Goal: Task Accomplishment & Management: Manage account settings

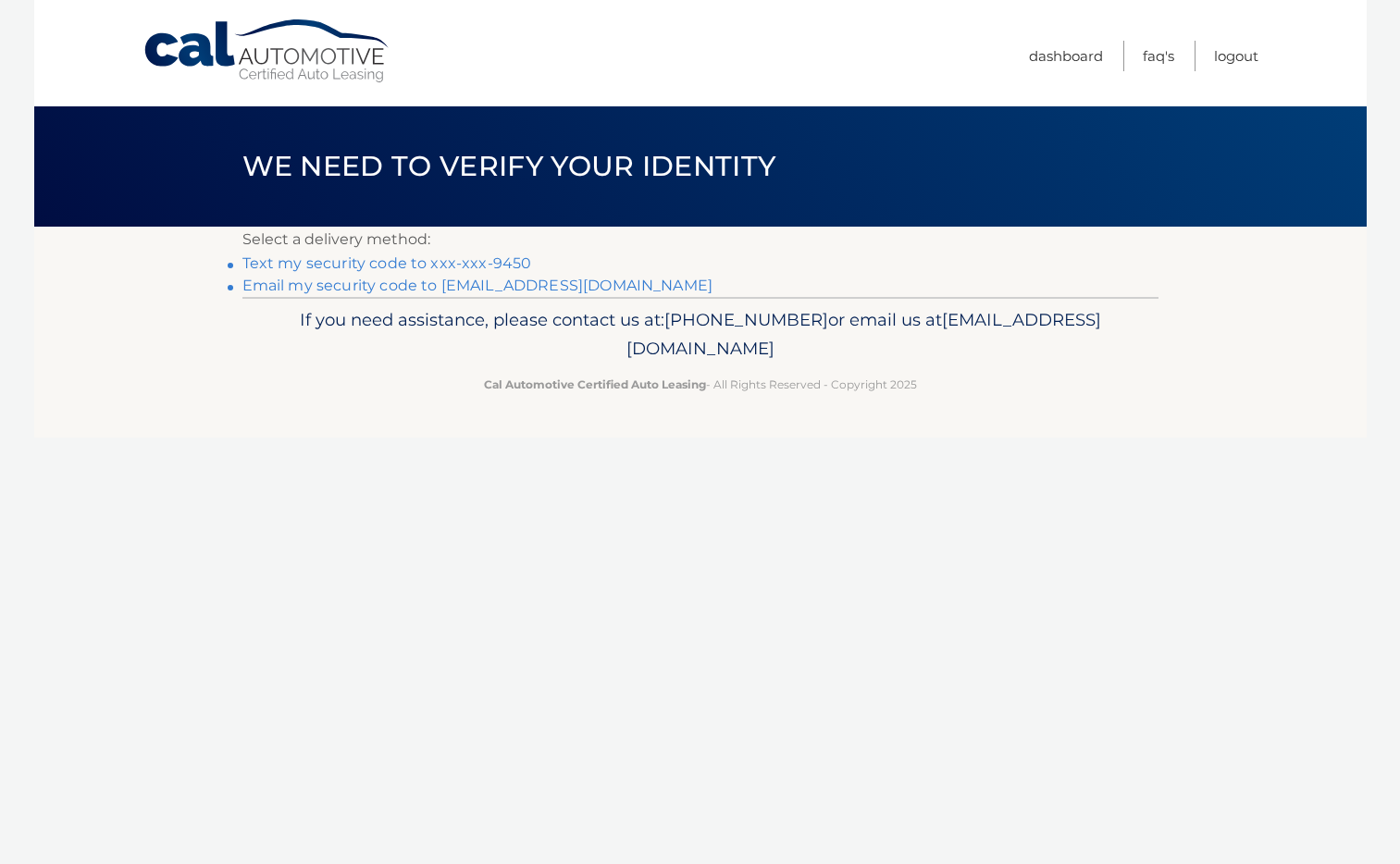
click at [414, 265] on link "Text my security code to xxx-xxx-9450" at bounding box center [387, 264] width 289 height 18
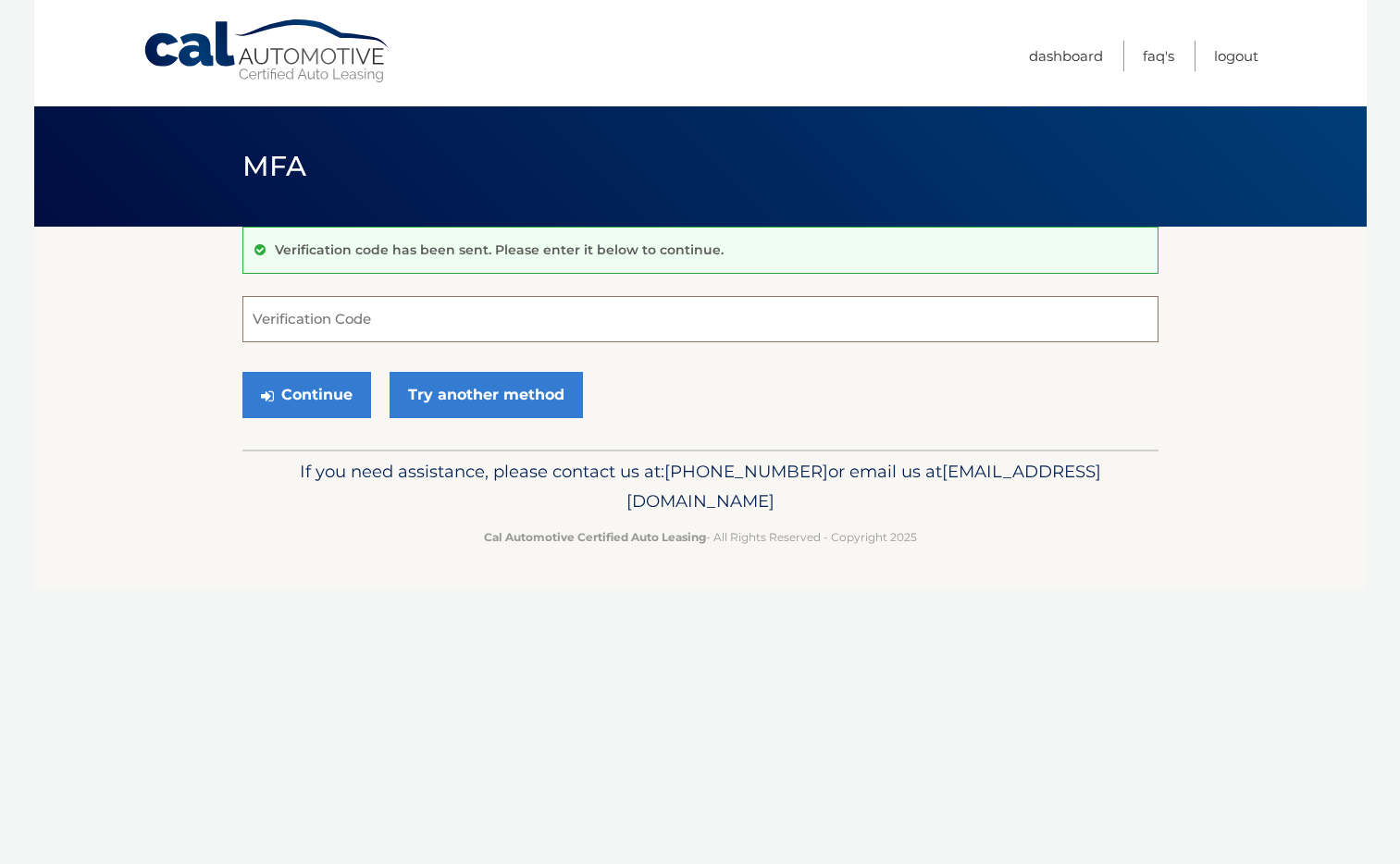
click at [400, 324] on input "Verification Code" at bounding box center [700, 319] width 916 height 47
type input "608321"
click at [316, 389] on button "Continue" at bounding box center [307, 394] width 129 height 47
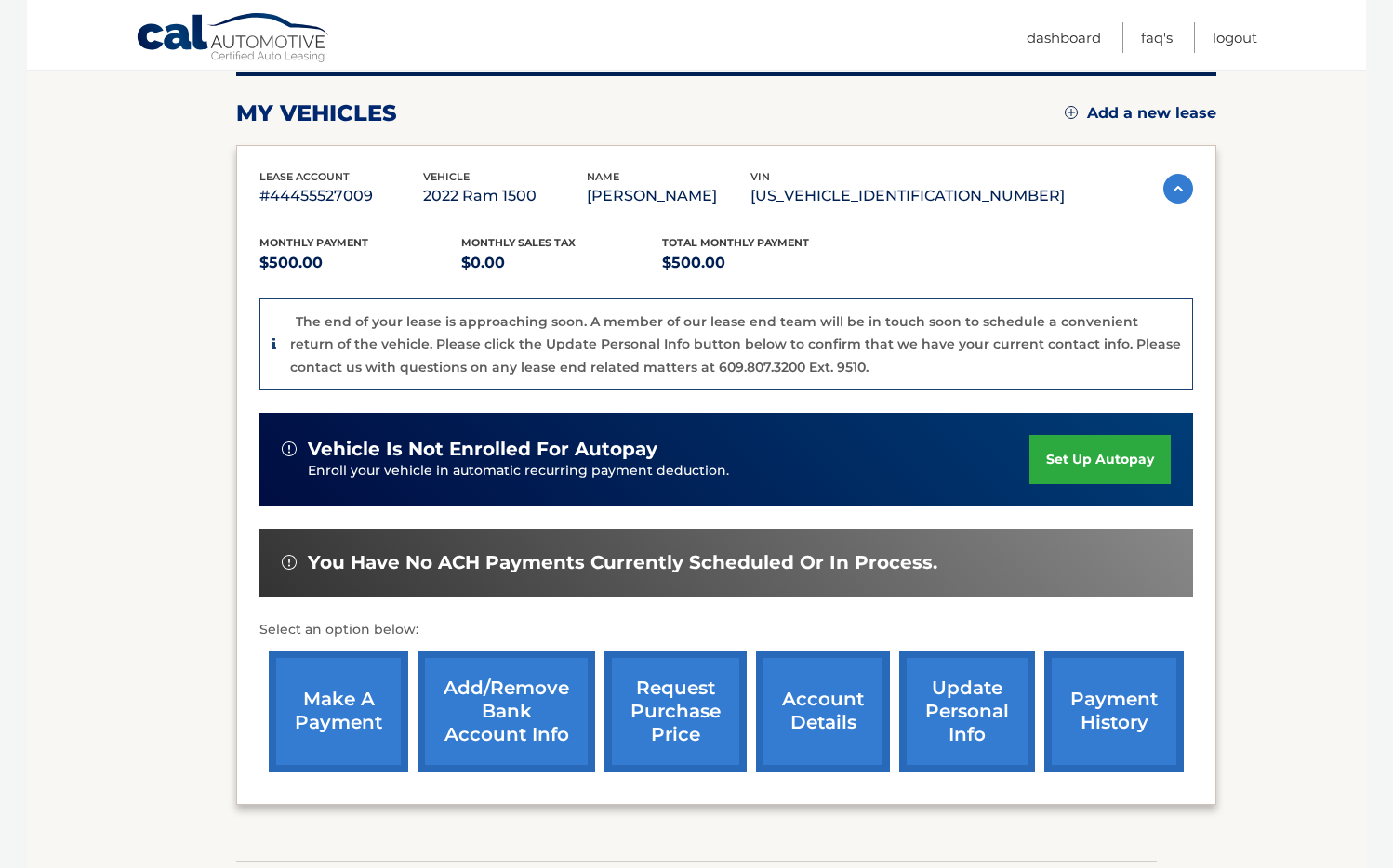
scroll to position [240, 0]
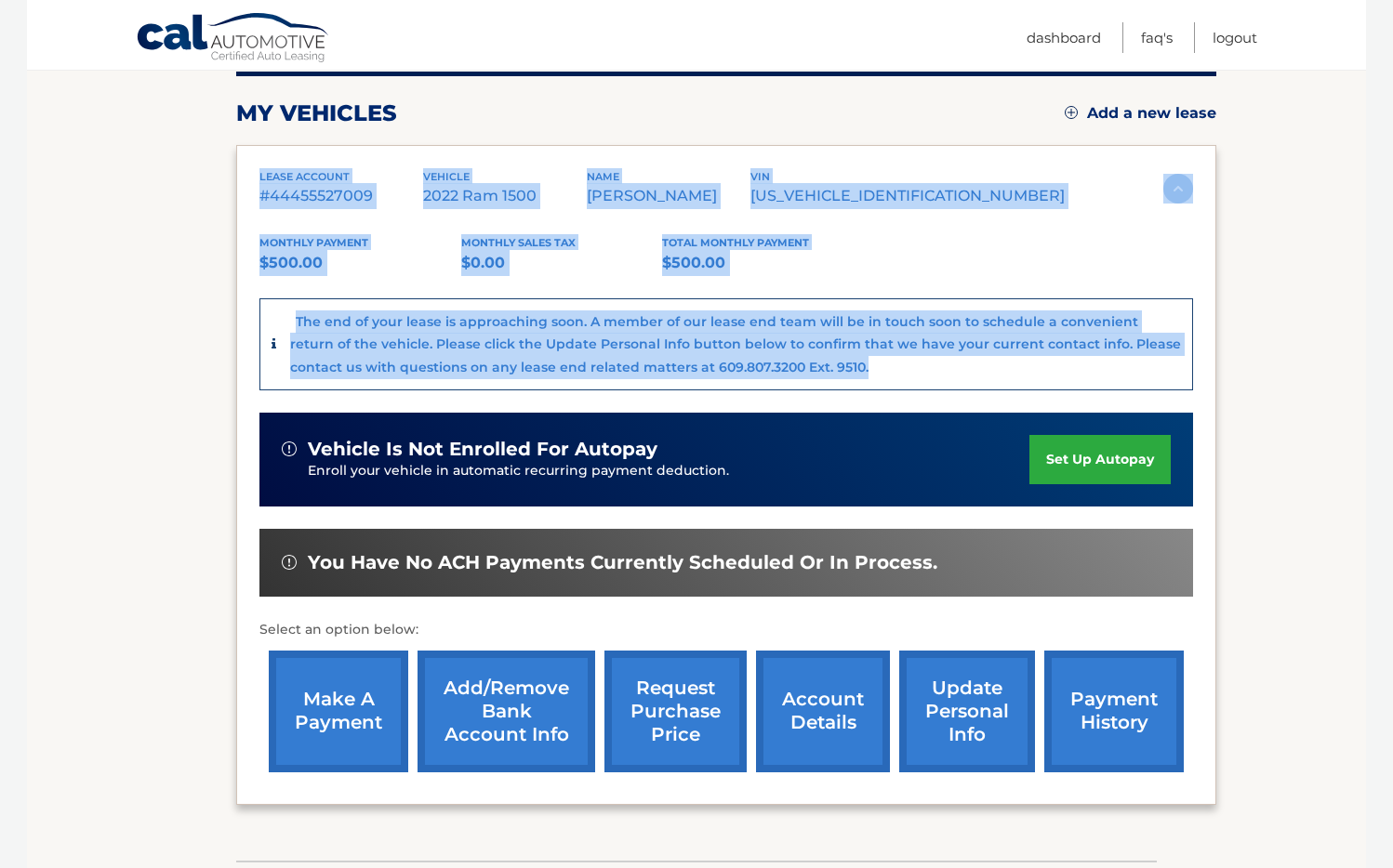
drag, startPoint x: 832, startPoint y: 373, endPoint x: 247, endPoint y: 166, distance: 620.5
click at [247, 166] on div "lease account #44455527009 vehicle 2022 Ram 1500 name [PERSON_NAME] vin [US_VEH…" at bounding box center [726, 475] width 980 height 660
copy div "lease account #44455527009 vehicle 2022 Ram 1500 name [PERSON_NAME] vin [US_VEH…"
